Goal: Task Accomplishment & Management: Use online tool/utility

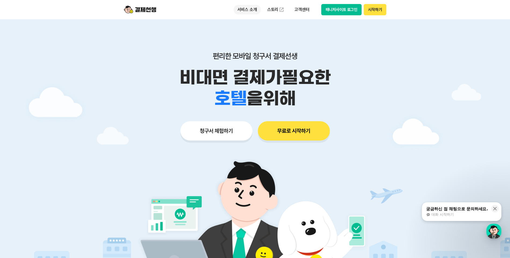
click at [248, 11] on p "서비스 소개" at bounding box center [246, 10] width 27 height 10
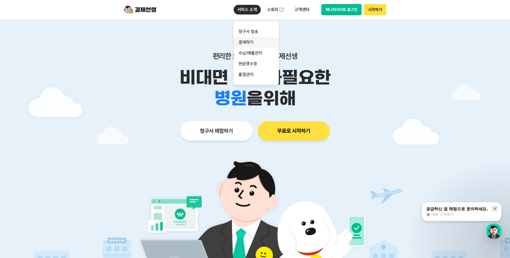
click at [245, 45] on link "결제하기" at bounding box center [255, 42] width 45 height 11
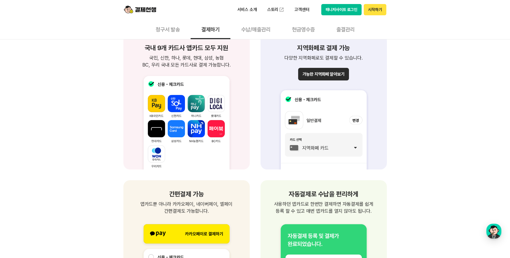
scroll to position [634, 0]
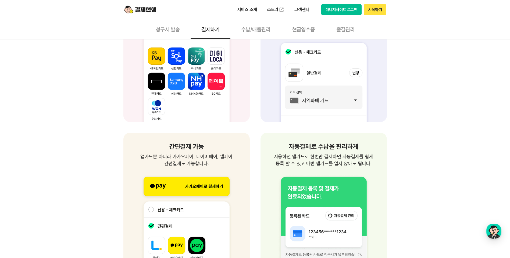
click at [171, 30] on button "청구서 발송" at bounding box center [168, 29] width 46 height 20
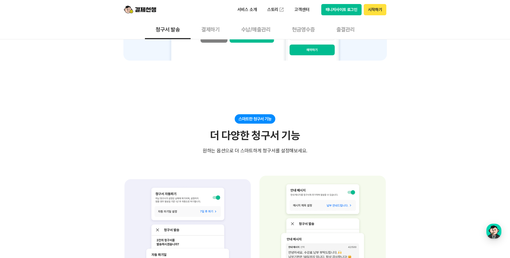
scroll to position [564, 0]
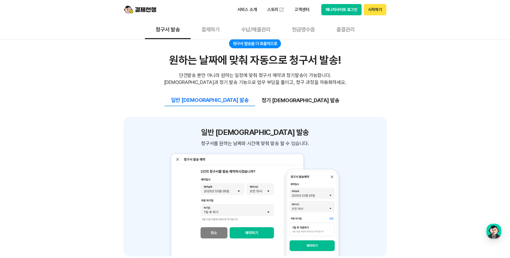
click at [225, 240] on div "쉽고 간편한 청구서 작성&관리 빠르고 간편한 청구서 작성으로 업무 효율 UP! 빠르고 간편한 청구서 작성으로 업무 효율 UP! 청구서 작성시 …" at bounding box center [254, 127] width 263 height 1067
click at [464, 145] on div "쉽고 간편한 청구서 작성&관리 빠르고 간편한 청구서 작성으로 업무 효율 UP! 빠르고 간편한 청구서 작성으로 업무 효율 UP! 청구서 작성시 …" at bounding box center [255, 127] width 510 height 1067
